Goal: Task Accomplishment & Management: Manage account settings

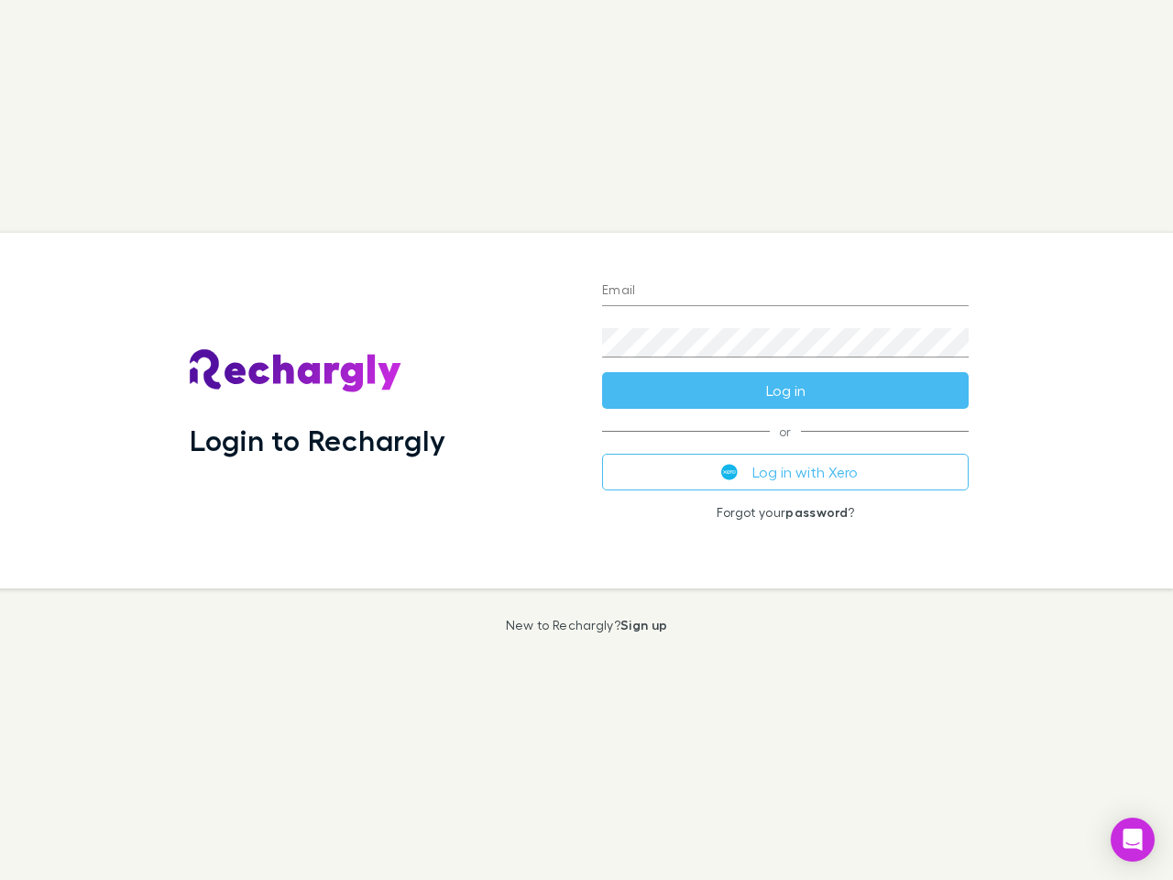
click at [587, 440] on div "Login to Rechargly" at bounding box center [381, 411] width 412 height 356
click at [785, 291] on input "Email" at bounding box center [785, 291] width 367 height 29
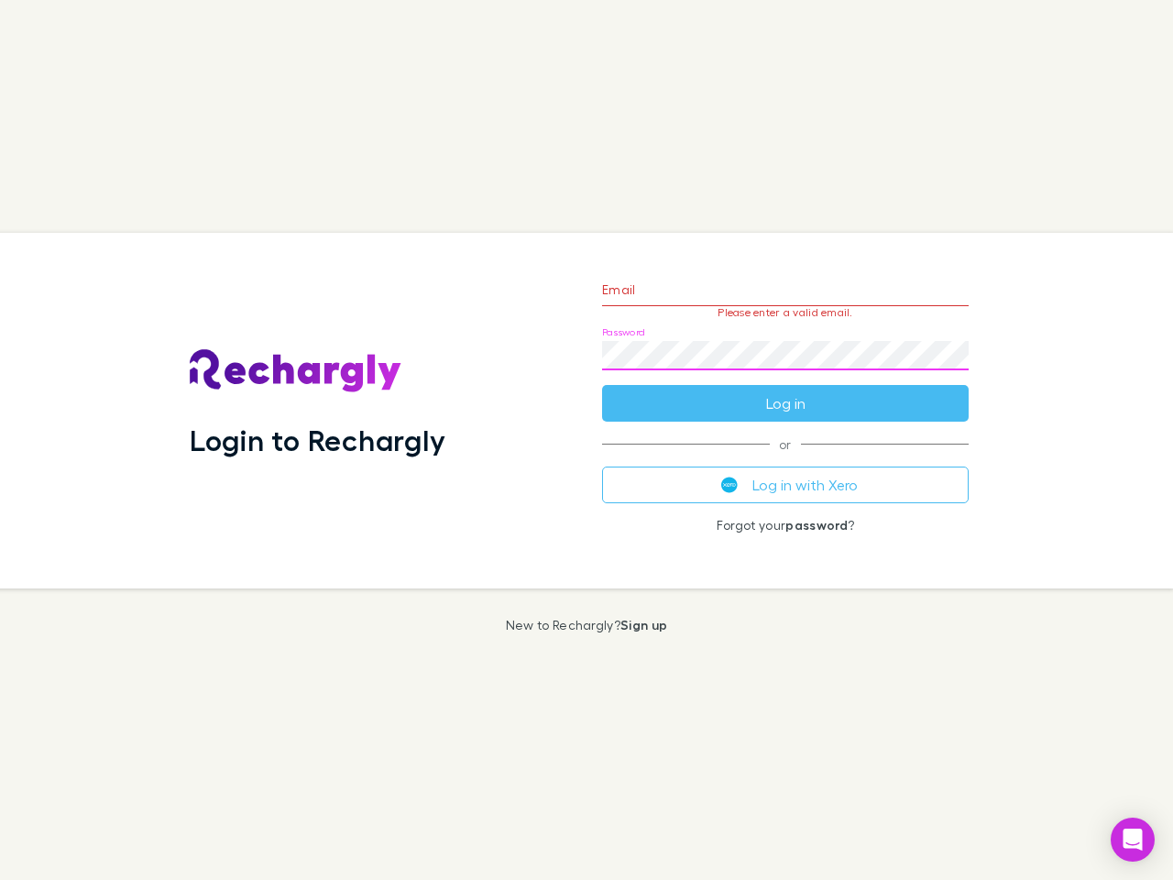
click at [785, 390] on form "Email Please enter a valid email. Password Log in" at bounding box center [785, 341] width 367 height 159
click at [785, 472] on div "Email Please enter a valid email. Password Log in or Log in with Xero Forgot yo…" at bounding box center [785, 411] width 396 height 356
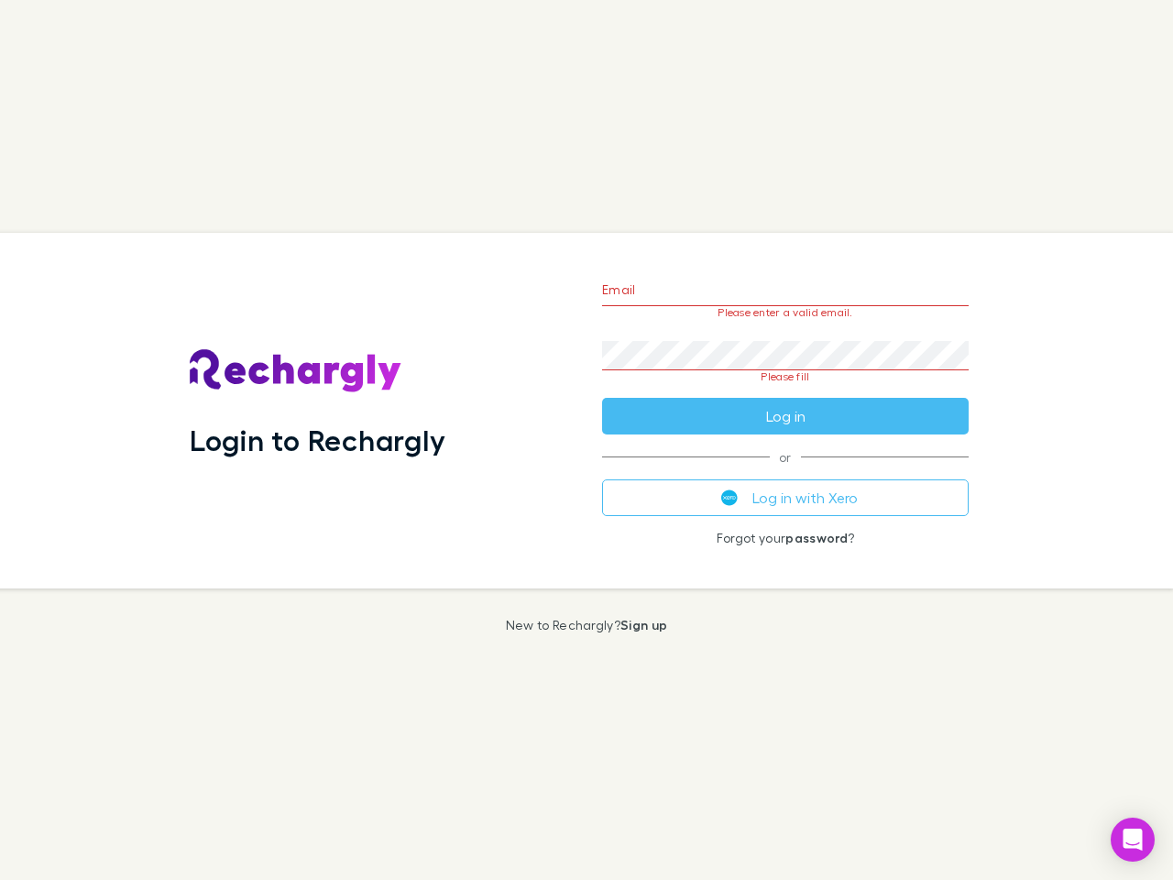
click at [1133, 839] on icon "Open Intercom Messenger" at bounding box center [1133, 839] width 19 height 22
